Goal: Task Accomplishment & Management: Use online tool/utility

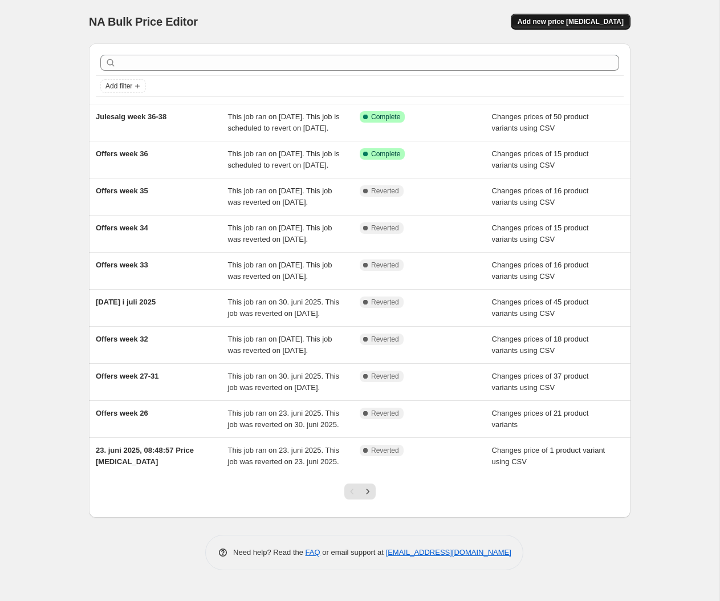
click at [596, 20] on span "Add new price change job" at bounding box center [571, 21] width 106 height 9
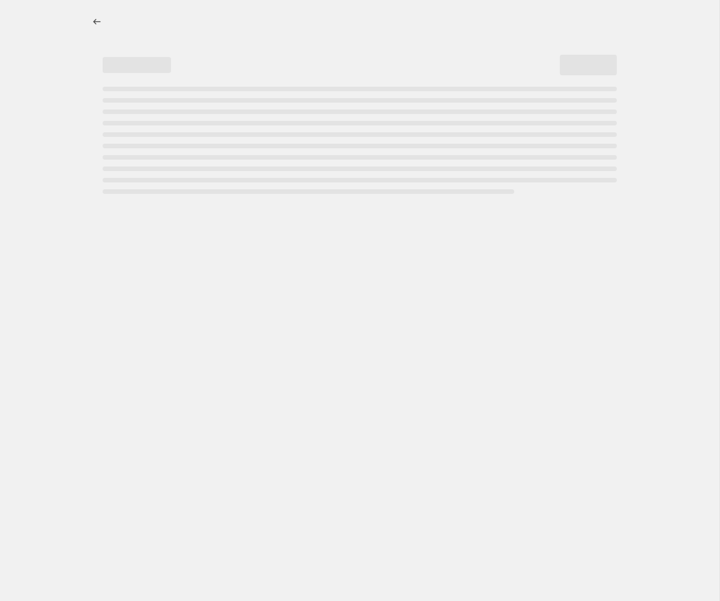
select select "percentage"
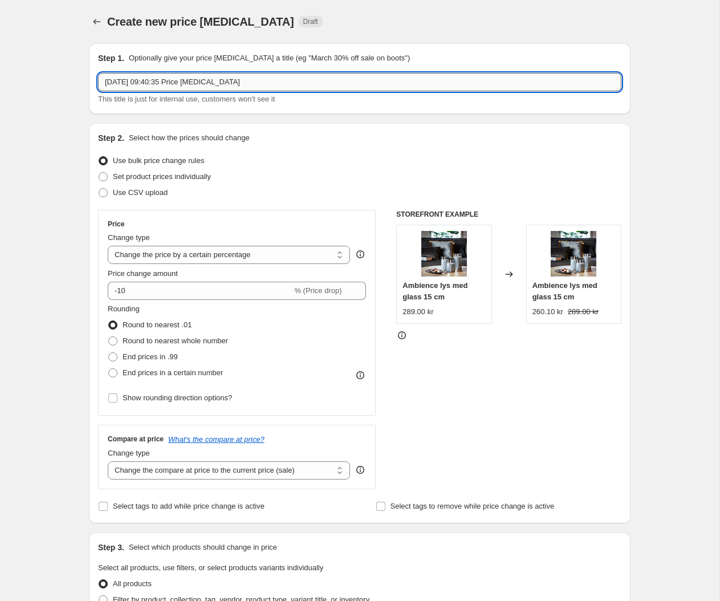
drag, startPoint x: 281, startPoint y: 80, endPoint x: -52, endPoint y: 81, distance: 333.1
click at [98, 81] on input "8. sep. 2025, 09:40:35 Price change job" at bounding box center [360, 82] width 524 height 18
click at [100, 19] on icon "Price change jobs" at bounding box center [96, 21] width 11 height 11
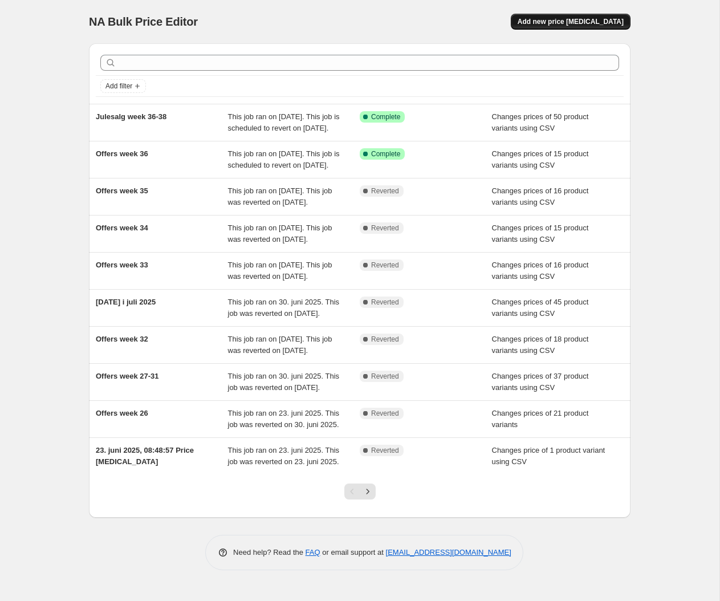
click at [589, 23] on span "Add new price change job" at bounding box center [571, 21] width 106 height 9
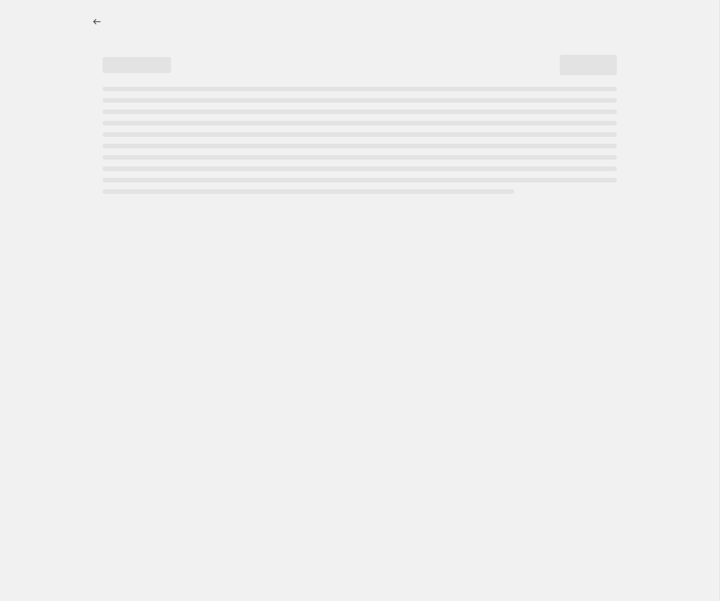
select select "percentage"
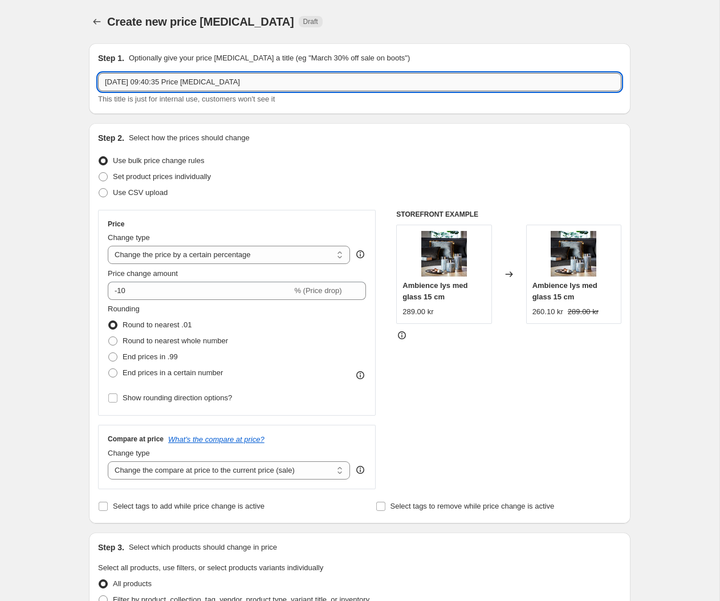
drag, startPoint x: 239, startPoint y: 85, endPoint x: -89, endPoint y: 55, distance: 329.4
click at [98, 73] on input "8. sep. 2025, 09:40:35 Price change job" at bounding box center [360, 82] width 524 height 18
type input "Offers week 37"
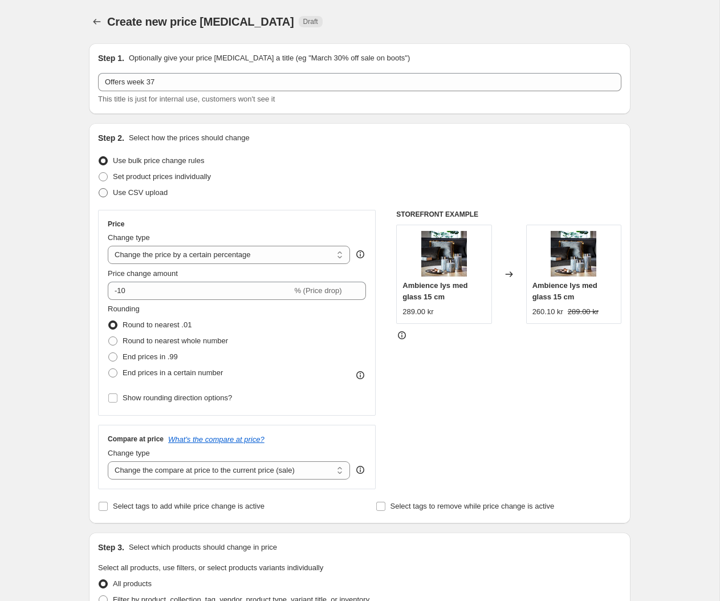
click at [103, 191] on span at bounding box center [103, 192] width 9 height 9
click at [99, 189] on input "Use CSV upload" at bounding box center [99, 188] width 1 height 1
radio input "true"
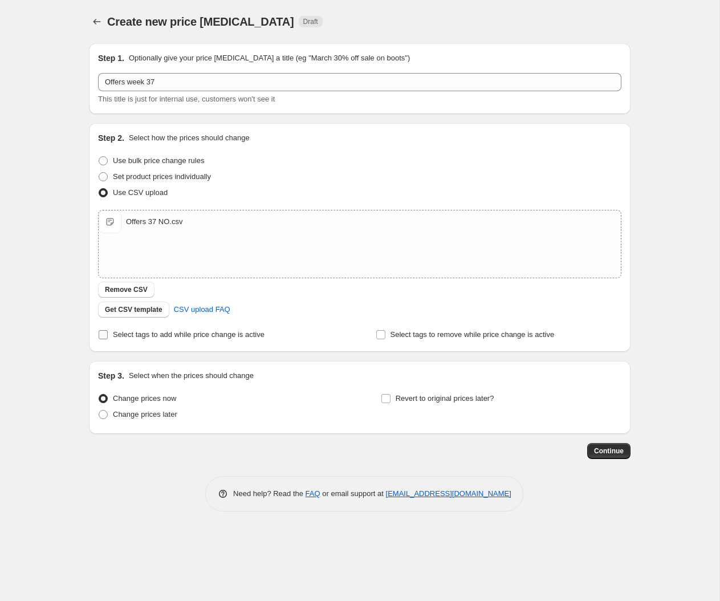
click at [108, 338] on label "Select tags to add while price change is active" at bounding box center [181, 335] width 167 height 16
click at [108, 338] on input "Select tags to add while price change is active" at bounding box center [103, 334] width 9 height 9
checkbox input "true"
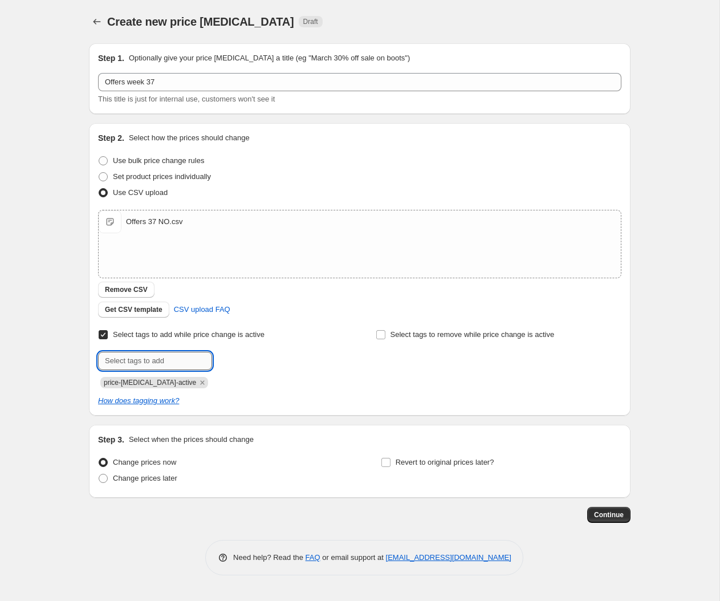
click at [184, 360] on input "text" at bounding box center [155, 361] width 114 height 18
click at [181, 362] on input "camap" at bounding box center [155, 361] width 114 height 18
type input "campaign_weekly"
click at [255, 361] on span "campaign_wee..." at bounding box center [264, 360] width 54 height 8
click at [103, 477] on span at bounding box center [103, 478] width 9 height 9
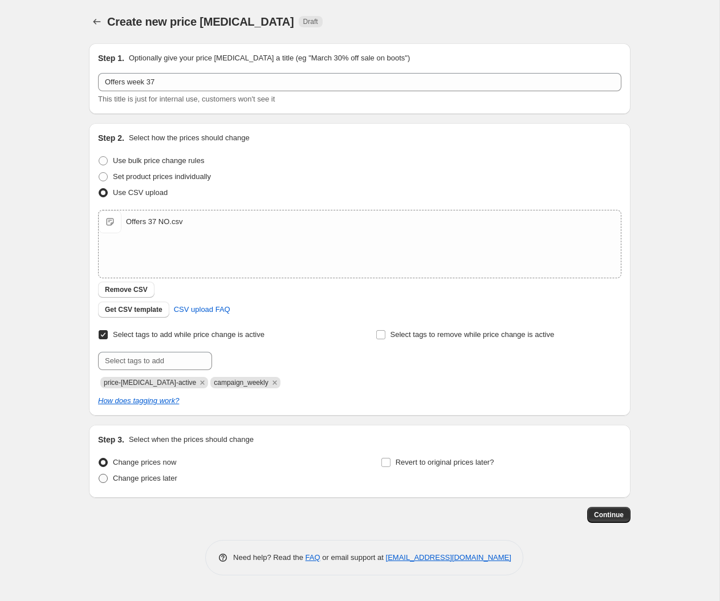
click at [99, 475] on input "Change prices later" at bounding box center [99, 474] width 1 height 1
radio input "true"
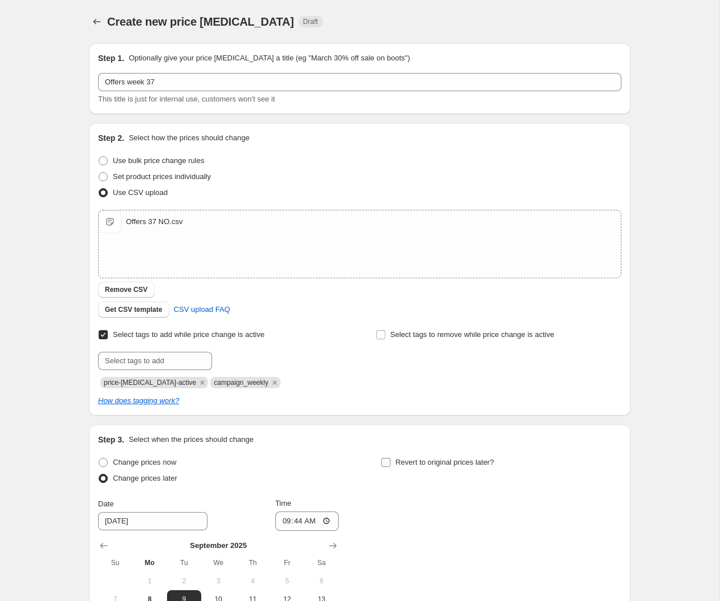
click at [392, 463] on label "Revert to original prices later?" at bounding box center [438, 463] width 114 height 16
click at [391, 463] on input "Revert to original prices later?" at bounding box center [386, 462] width 9 height 9
checkbox input "true"
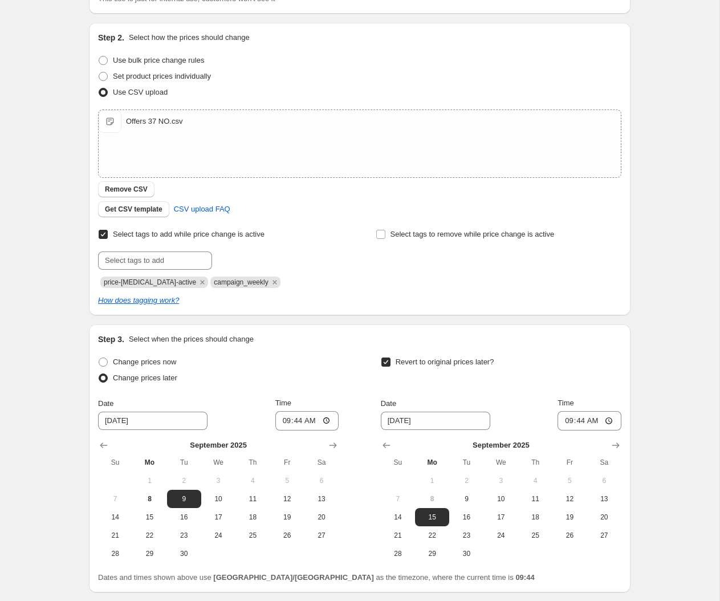
scroll to position [185, 0]
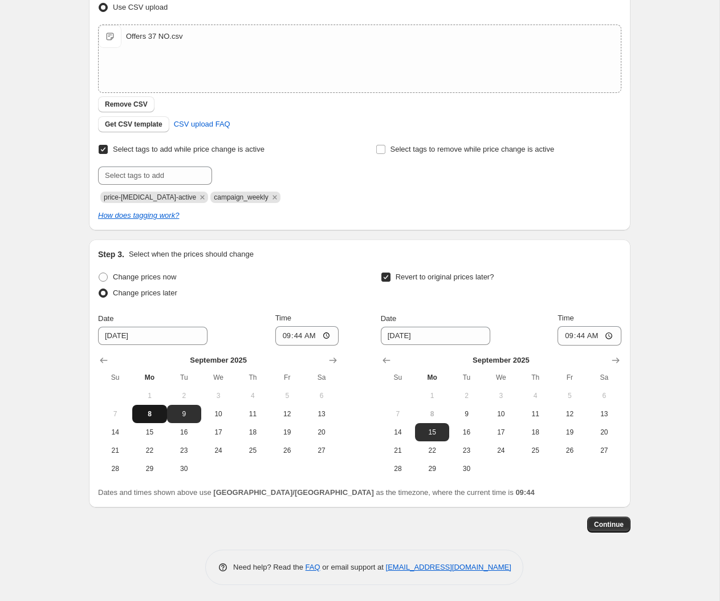
click at [154, 411] on span "8" at bounding box center [149, 414] width 25 height 9
type input "9/8/2025"
click at [315, 342] on input "09:44" at bounding box center [308, 335] width 64 height 19
type input "15:00"
click at [590, 341] on input "09:44" at bounding box center [590, 335] width 64 height 19
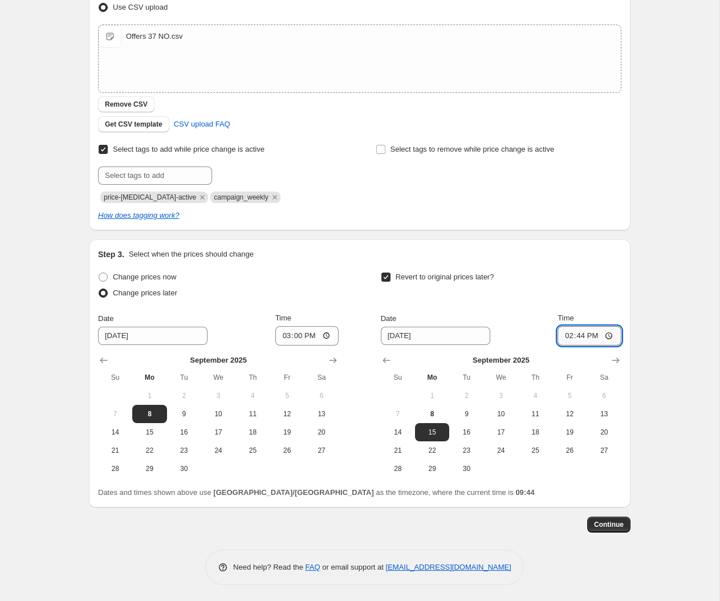
type input "14:55"
click at [605, 524] on span "Continue" at bounding box center [609, 524] width 30 height 9
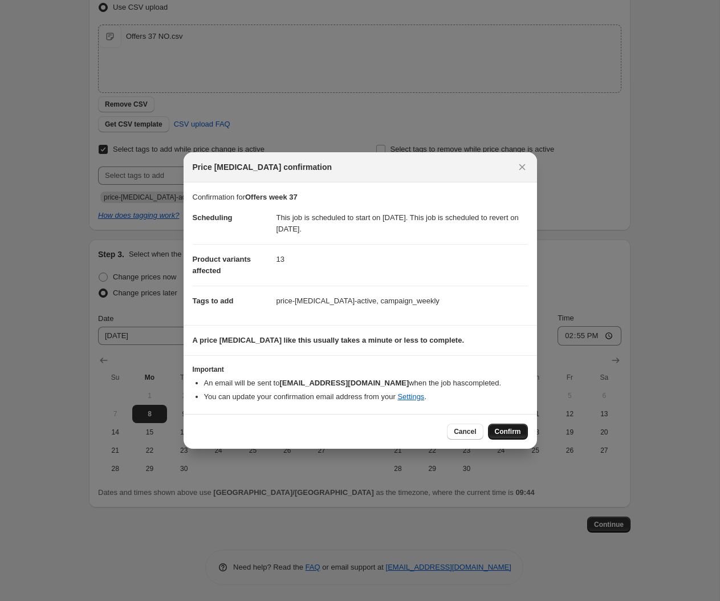
click at [513, 434] on span "Confirm" at bounding box center [508, 431] width 26 height 9
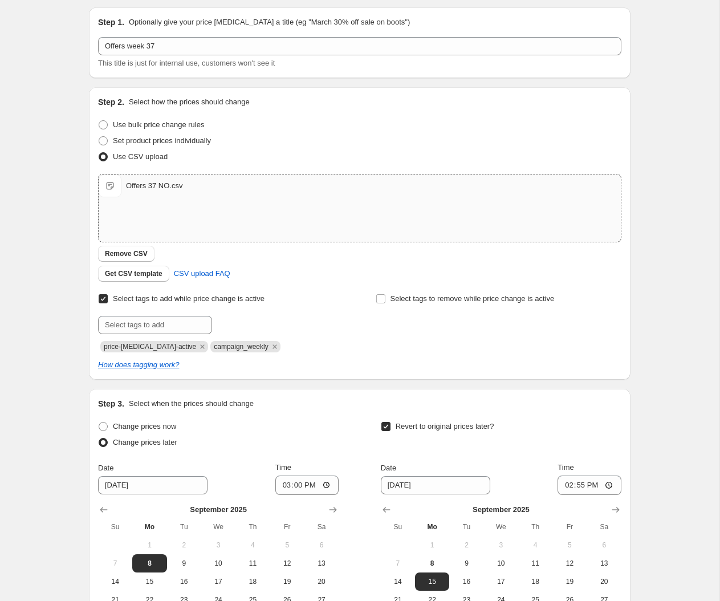
scroll to position [104, 0]
